Goal: Use online tool/utility: Use online tool/utility

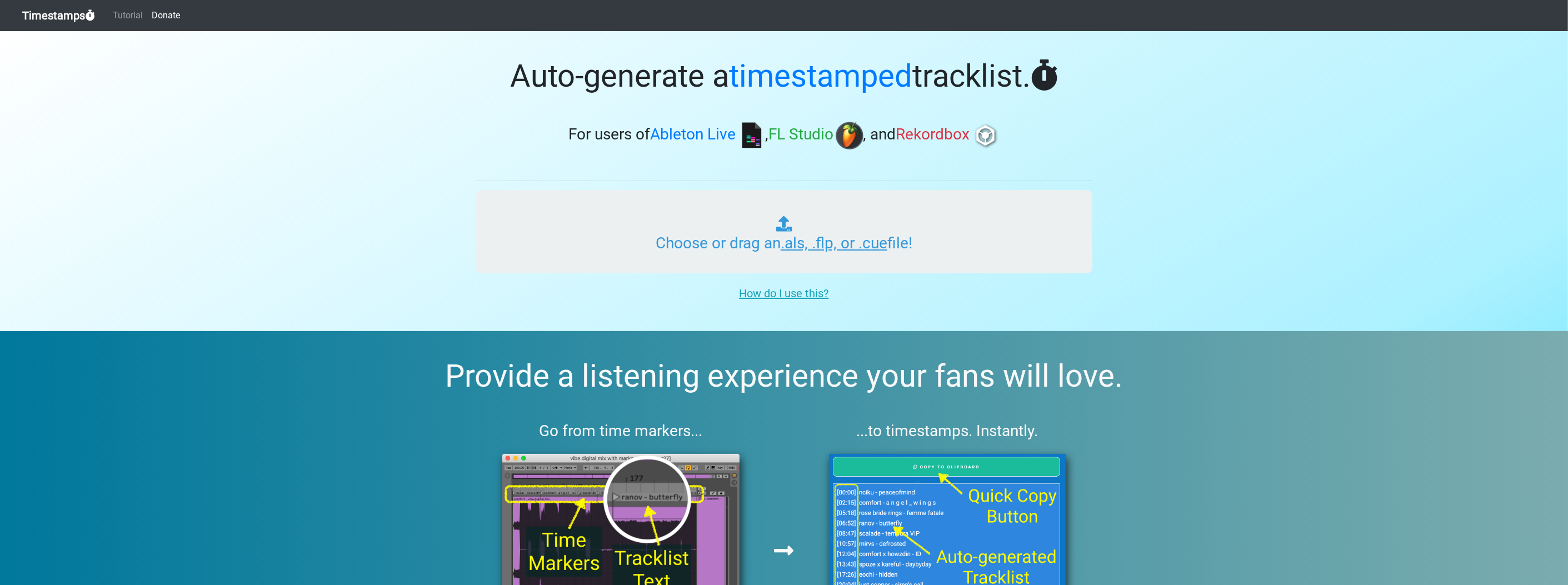
click at [778, 229] on input "Choose or drag an .als, .flp, or .cue file!" at bounding box center [784, 231] width 617 height 83
type input "C:\fakepath\KATIE 1.flp"
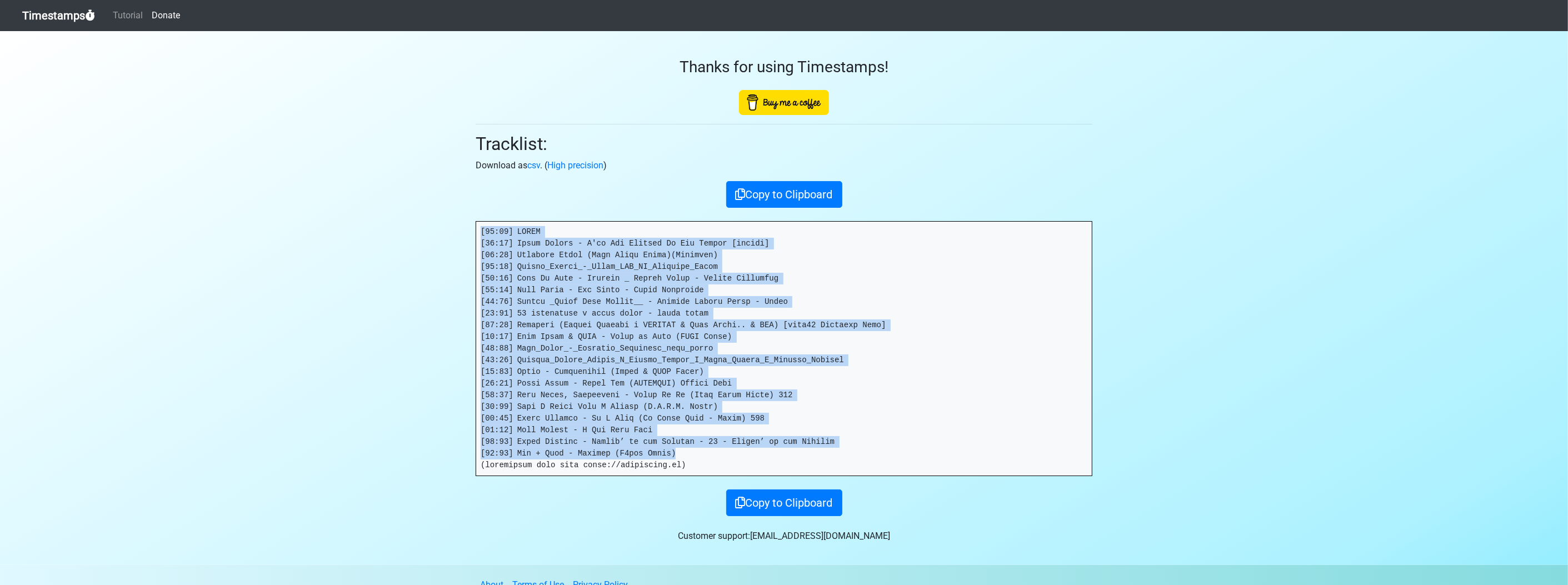
drag, startPoint x: 482, startPoint y: 231, endPoint x: 717, endPoint y: 456, distance: 325.3
click at [717, 456] on pre at bounding box center [784, 349] width 616 height 254
copy pre "[02:21] LOREM [04:33] Ipsum Dolors - A'co Adi Elitsed Do Eiu Tempor [incidi] [4…"
